Goal: Transaction & Acquisition: Obtain resource

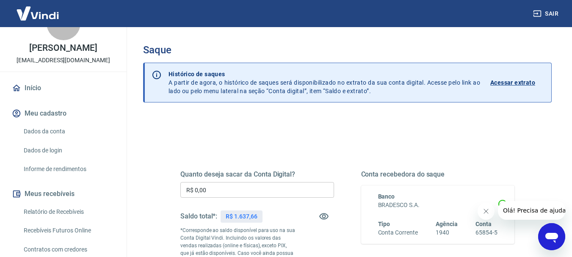
scroll to position [42, 0]
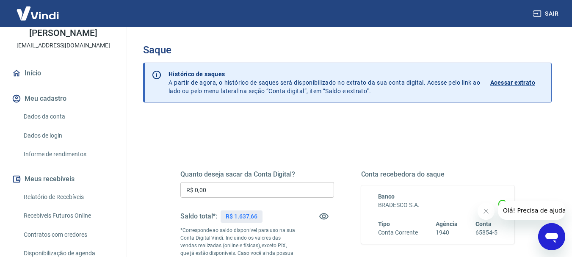
click at [48, 203] on link "Relatório de Recebíveis" at bounding box center [68, 197] width 96 height 17
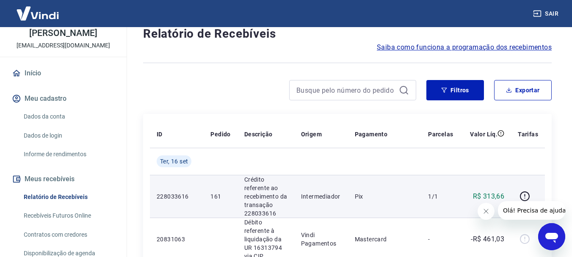
scroll to position [85, 0]
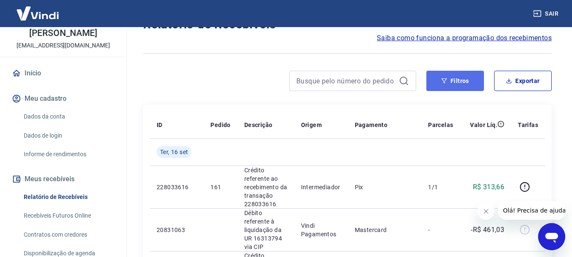
click at [441, 81] on button "Filtros" at bounding box center [456, 81] width 58 height 20
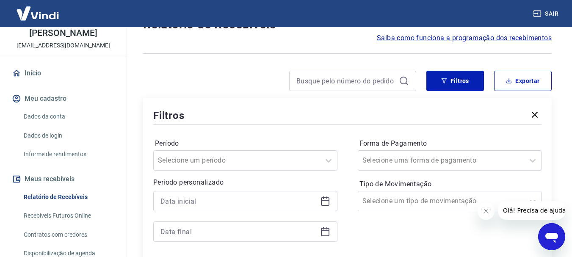
click at [324, 197] on icon at bounding box center [323, 198] width 1 height 3
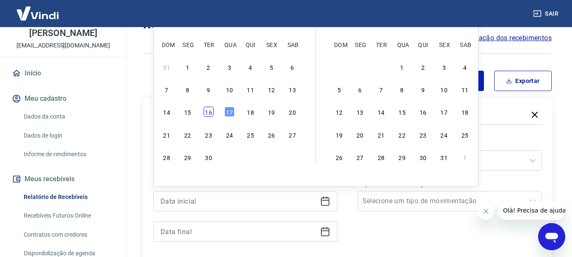
click at [211, 109] on div "16" at bounding box center [209, 112] width 10 height 10
type input "[DATE]"
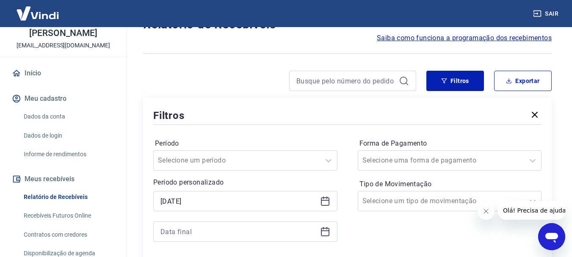
scroll to position [169, 0]
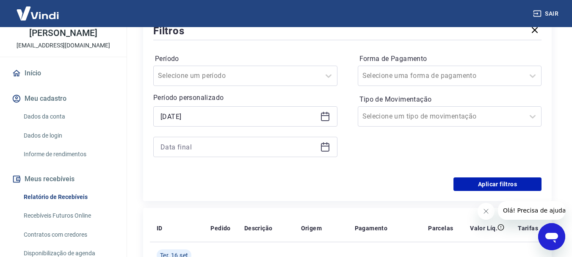
click at [322, 144] on icon at bounding box center [325, 147] width 8 height 8
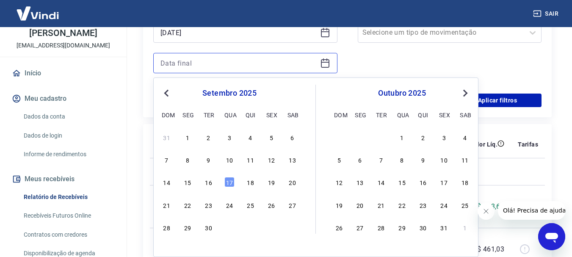
scroll to position [254, 0]
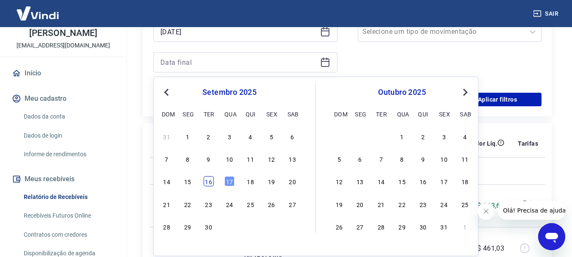
click at [210, 181] on div "16" at bounding box center [209, 181] width 10 height 10
type input "[DATE]"
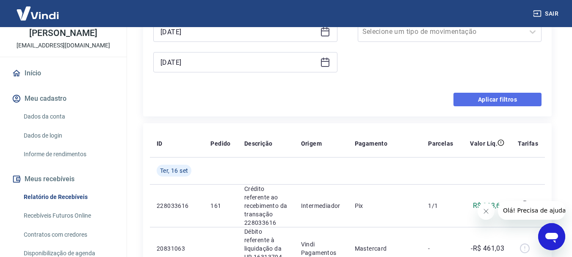
click at [485, 104] on button "Aplicar filtros" at bounding box center [498, 100] width 88 height 14
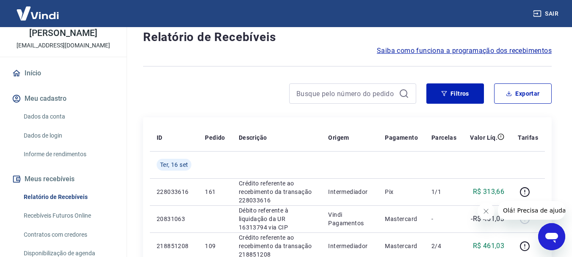
scroll to position [87, 0]
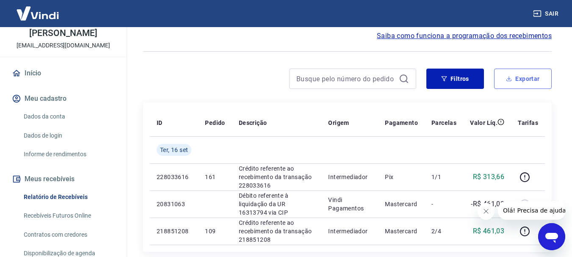
click at [517, 82] on button "Exportar" at bounding box center [523, 79] width 58 height 20
type input "[DATE]"
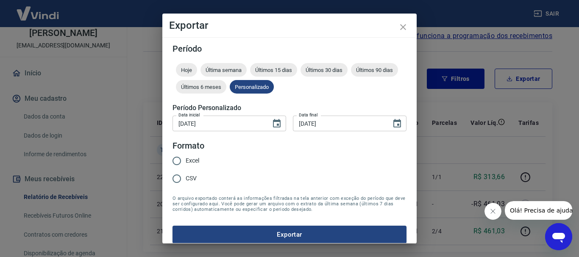
click at [196, 162] on span "Excel" at bounding box center [193, 160] width 14 height 9
click at [186, 162] on input "Excel" at bounding box center [177, 161] width 18 height 18
radio input "true"
click at [220, 238] on button "Exportar" at bounding box center [289, 235] width 234 height 18
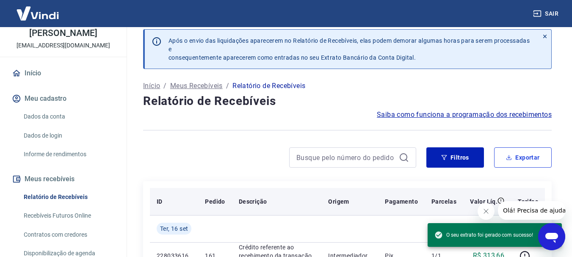
scroll to position [0, 0]
